Goal: Information Seeking & Learning: Learn about a topic

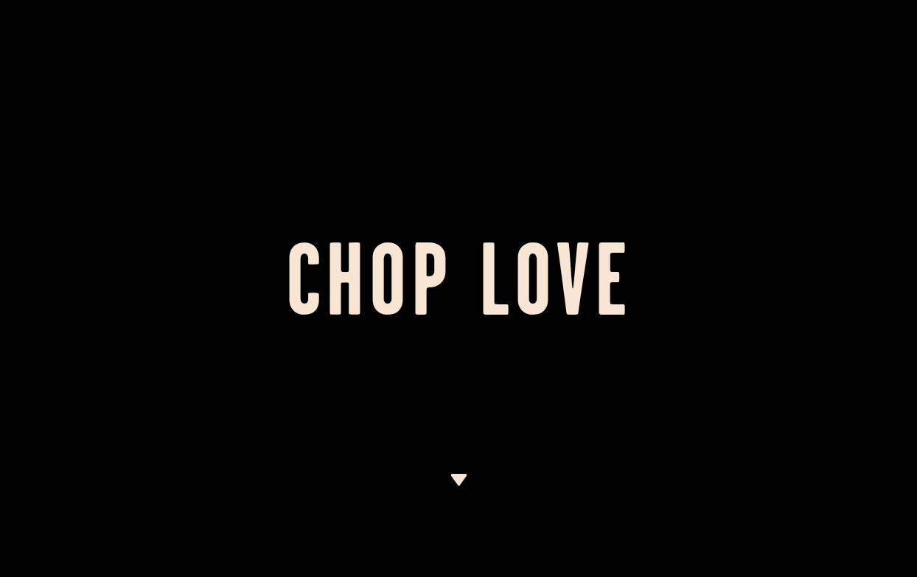
click at [453, 478] on img at bounding box center [459, 480] width 18 height 12
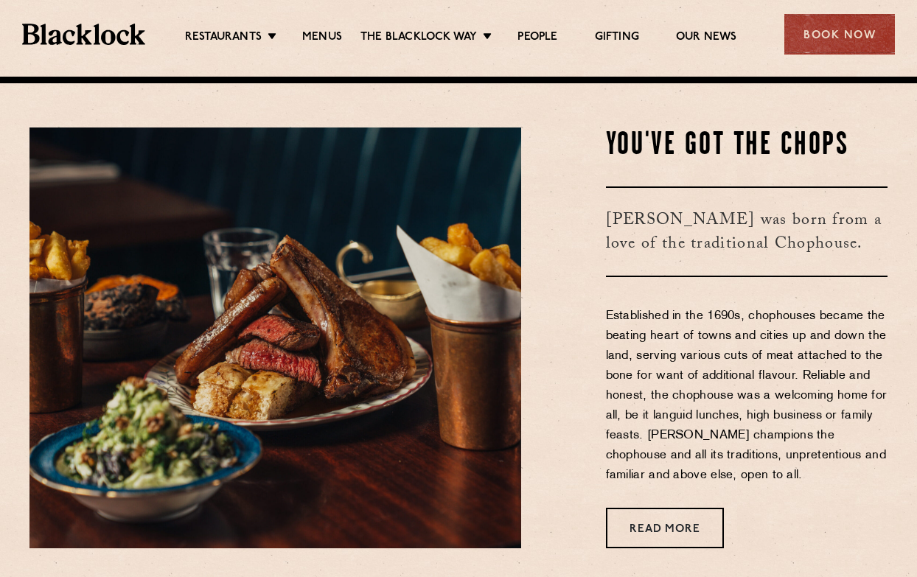
scroll to position [500, 0]
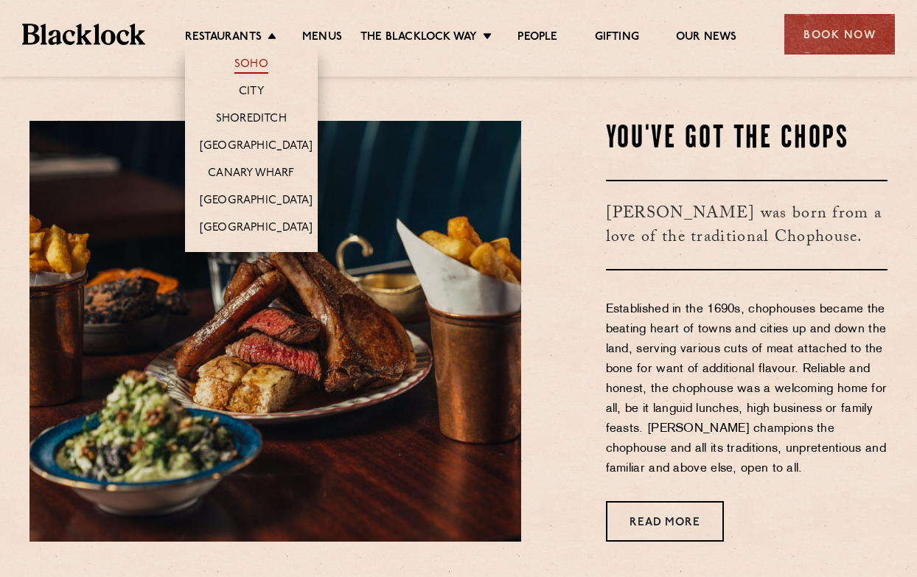
click at [264, 63] on link "Soho" at bounding box center [251, 65] width 34 height 16
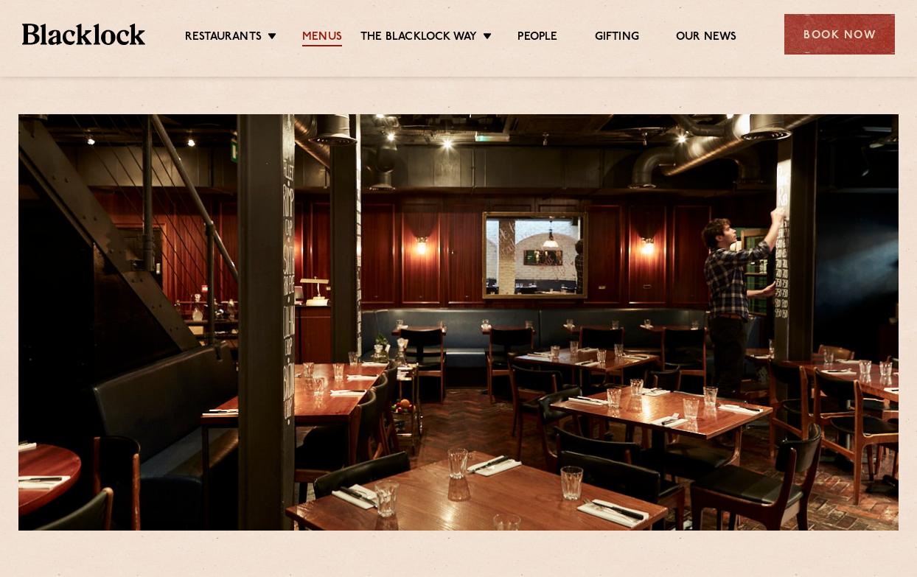
click at [329, 43] on link "Menus" at bounding box center [322, 38] width 40 height 16
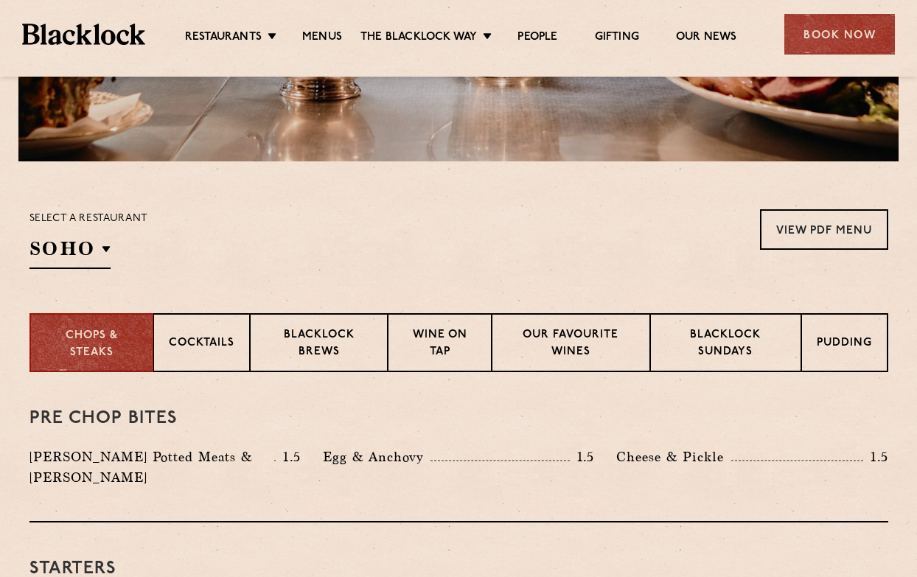
scroll to position [369, 0]
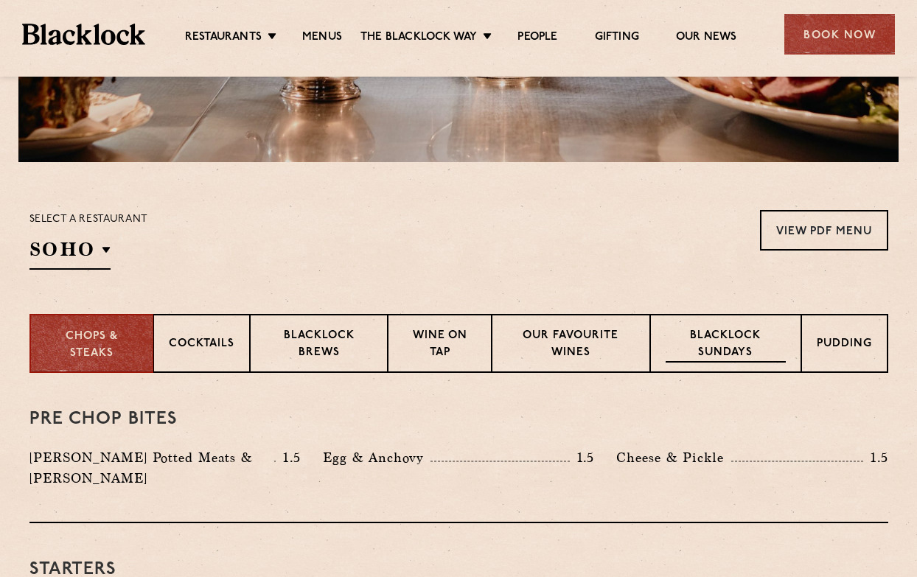
click at [725, 349] on p "Blacklock Sundays" at bounding box center [725, 345] width 119 height 35
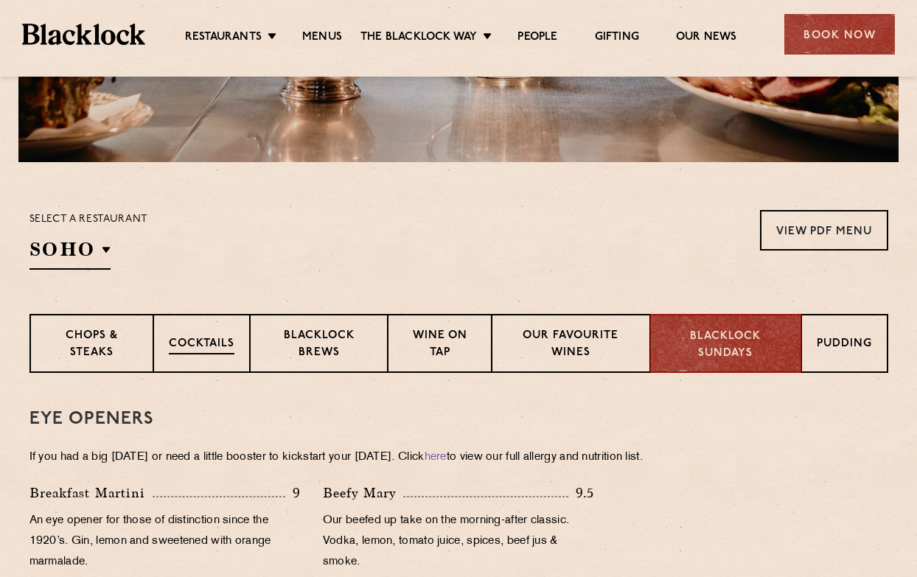
click at [200, 351] on p "Cocktails" at bounding box center [202, 345] width 66 height 18
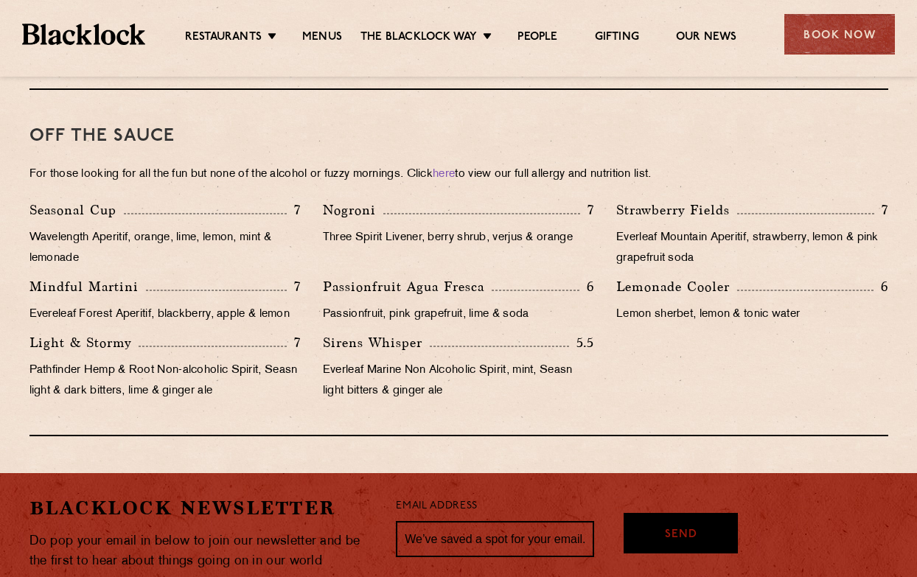
scroll to position [1474, 0]
